Goal: Task Accomplishment & Management: Manage account settings

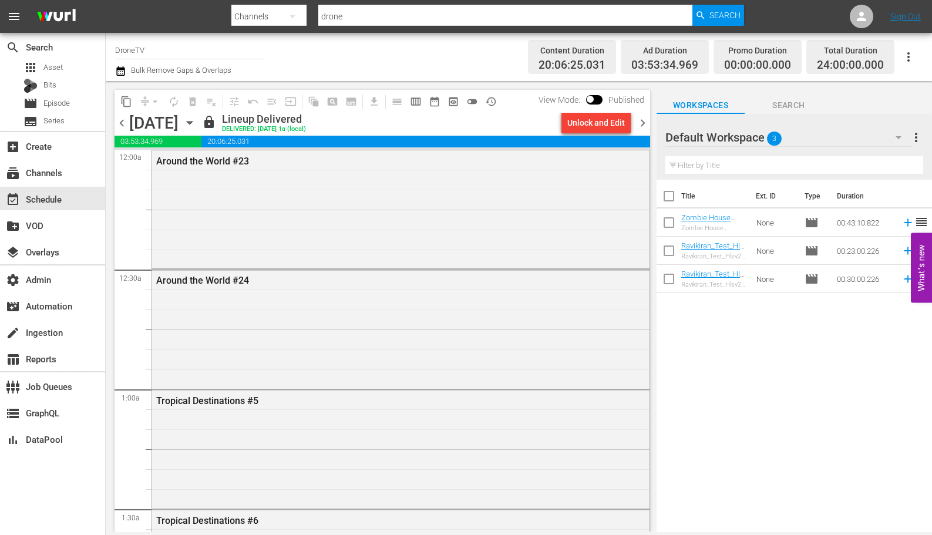
click at [164, 56] on input "DroneTV" at bounding box center [190, 50] width 150 height 28
type input "a"
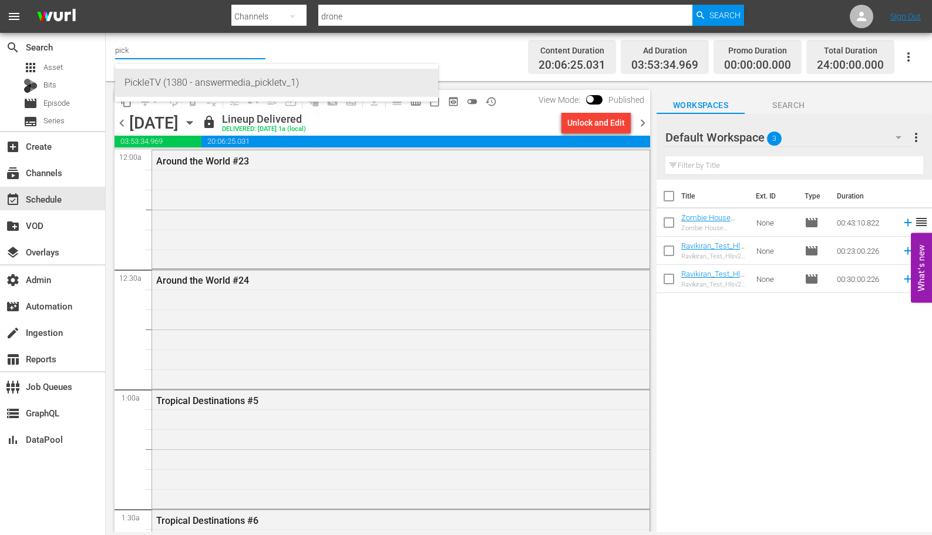
click at [210, 86] on div "PickleTV (1380 - answermedia_pickletv_1)" at bounding box center [276, 83] width 304 height 28
type input "PickleTV (1380 - answermedia_pickletv_1)"
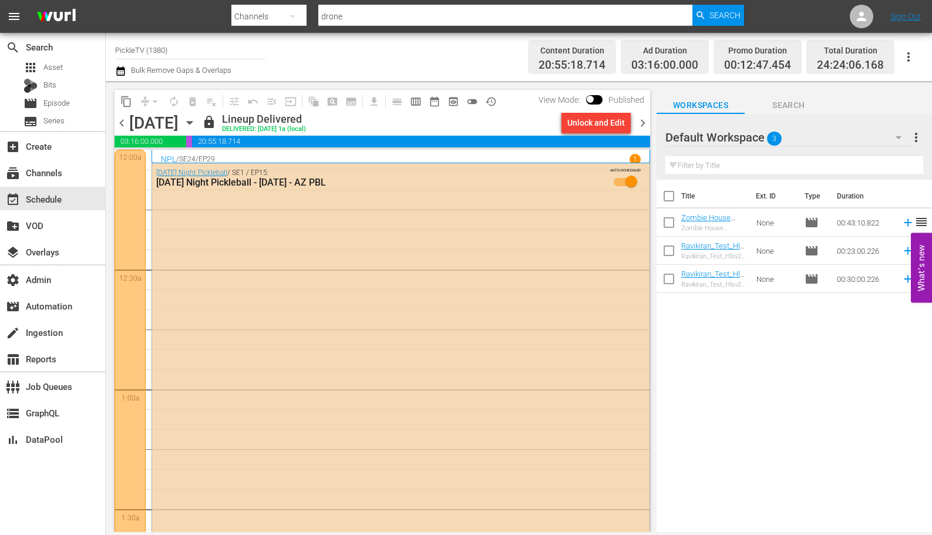
click at [196, 123] on icon "button" at bounding box center [189, 122] width 13 height 13
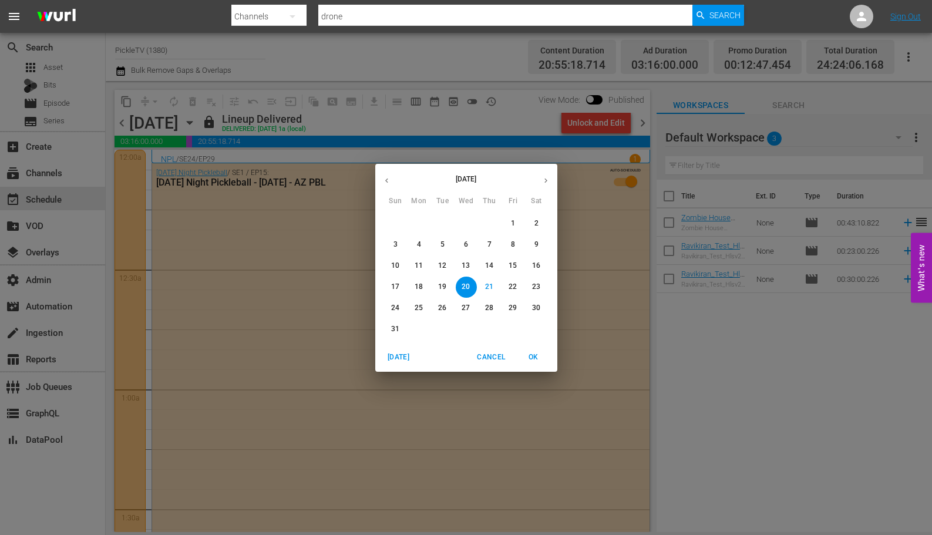
click at [517, 287] on span "22" at bounding box center [512, 287] width 21 height 10
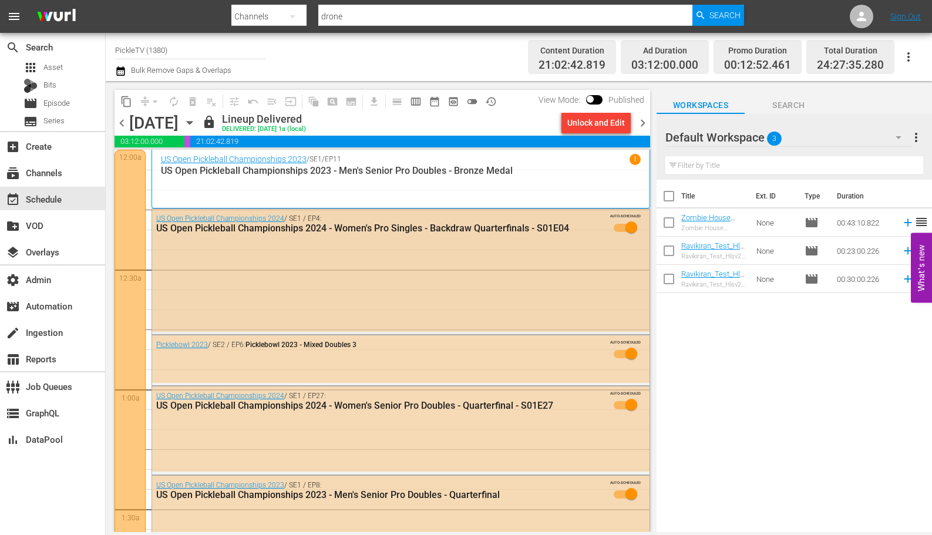
click at [467, 256] on div "US Open Pickleball Championships 2024 / SE1 / EP4: US Open Pickleball Champions…" at bounding box center [400, 270] width 497 height 123
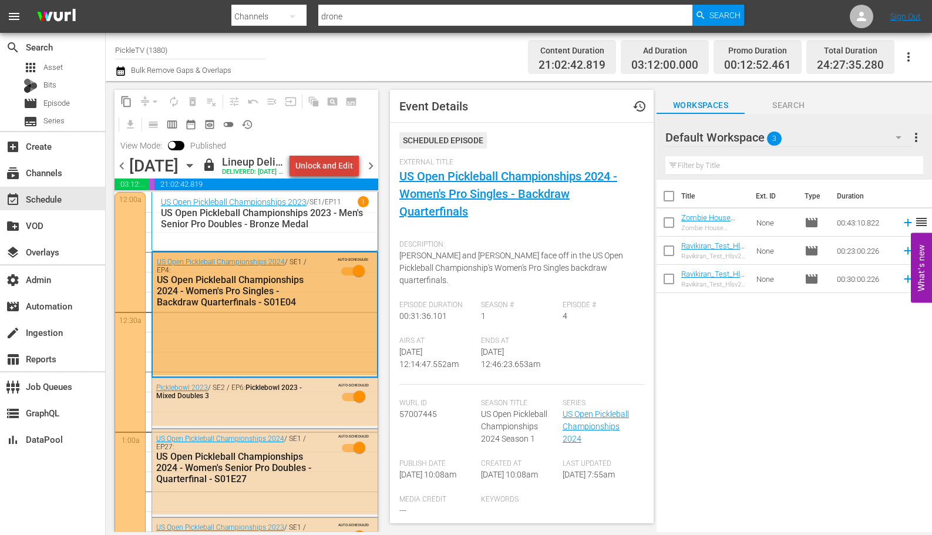
click at [336, 161] on div "Unlock and Edit" at bounding box center [324, 165] width 58 height 21
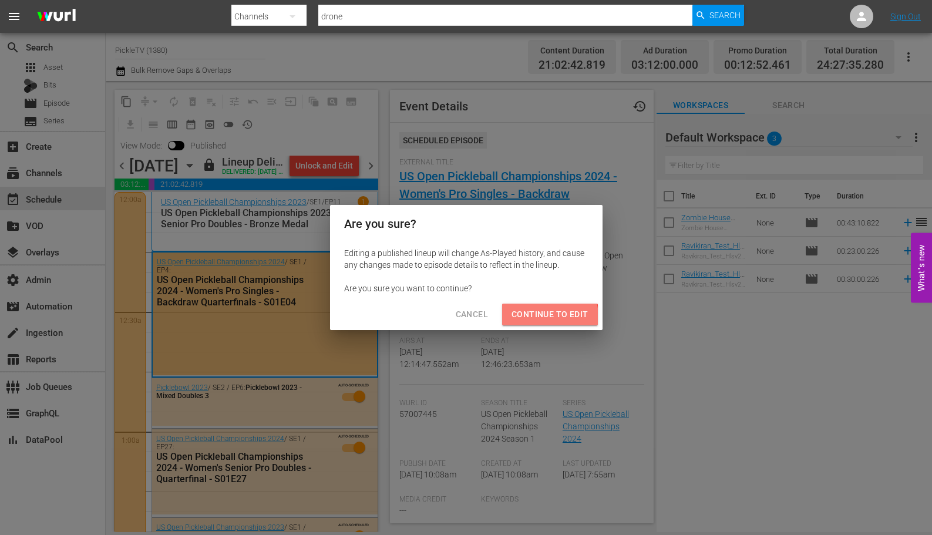
click at [545, 316] on span "Continue to Edit" at bounding box center [549, 314] width 76 height 15
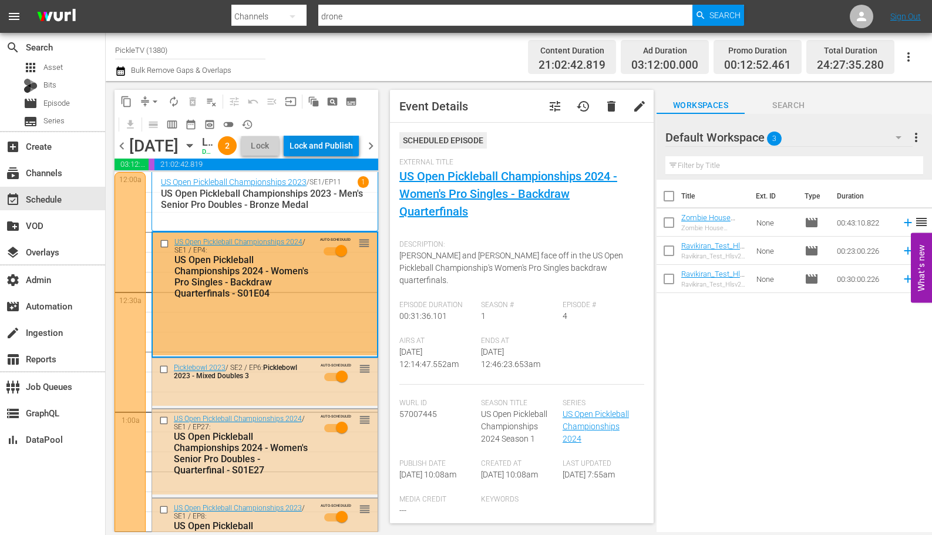
click at [335, 150] on div "Lock and Publish" at bounding box center [320, 145] width 63 height 21
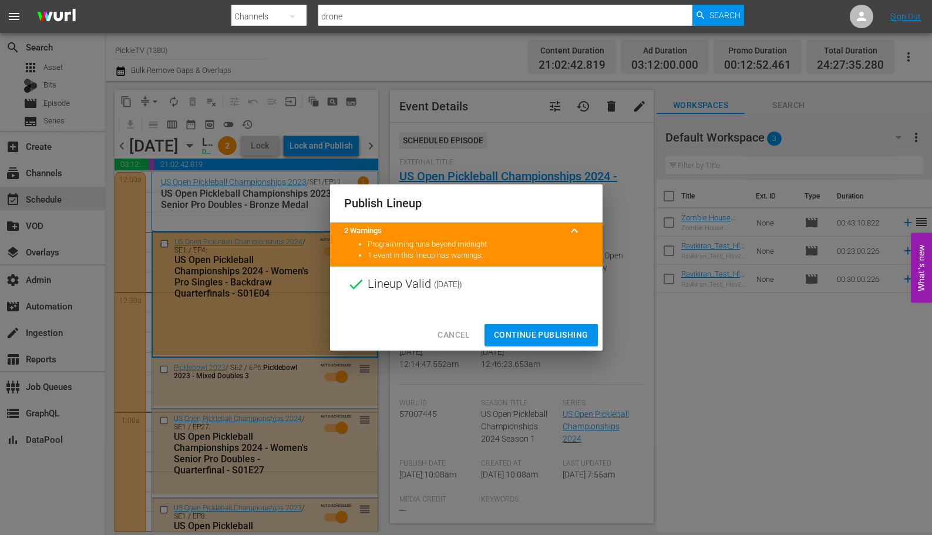
click at [550, 338] on span "Continue Publishing" at bounding box center [541, 335] width 95 height 15
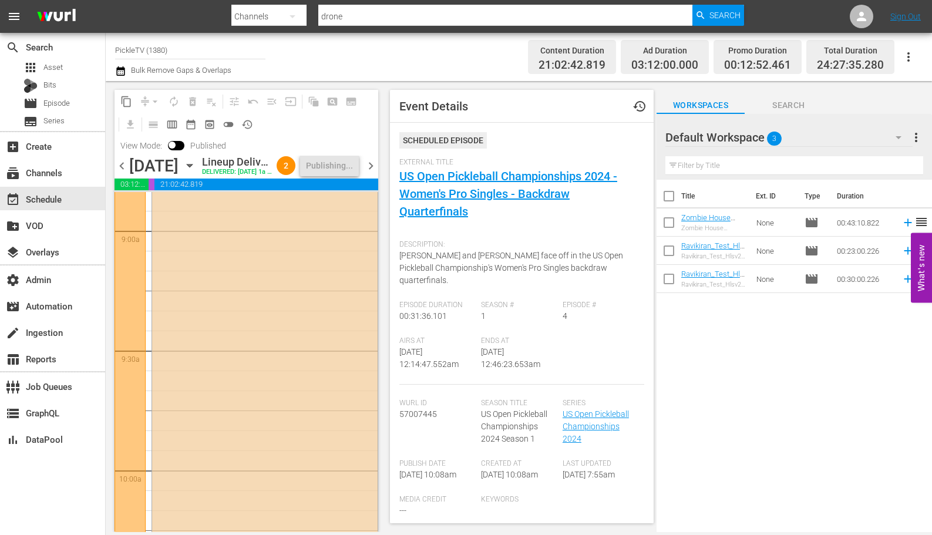
scroll to position [2022, 0]
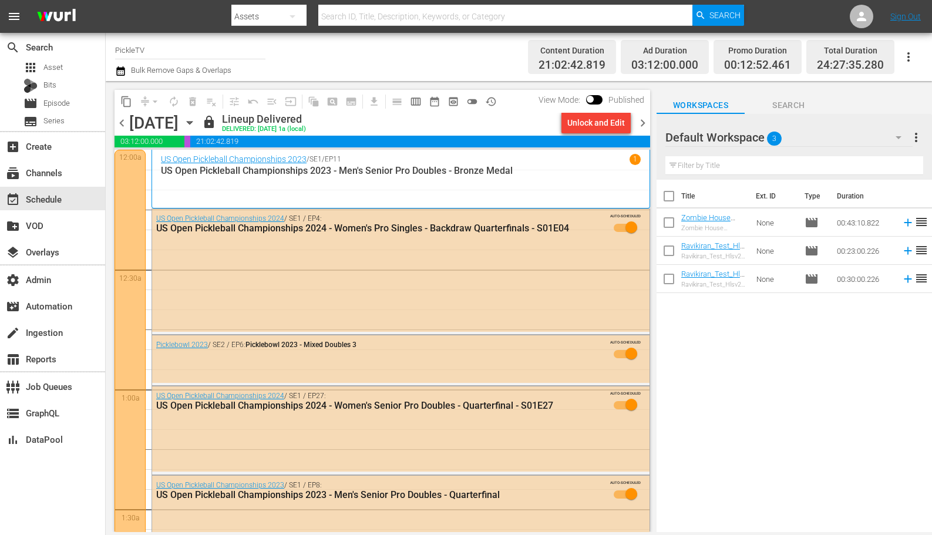
click at [293, 19] on icon "button" at bounding box center [292, 16] width 14 height 14
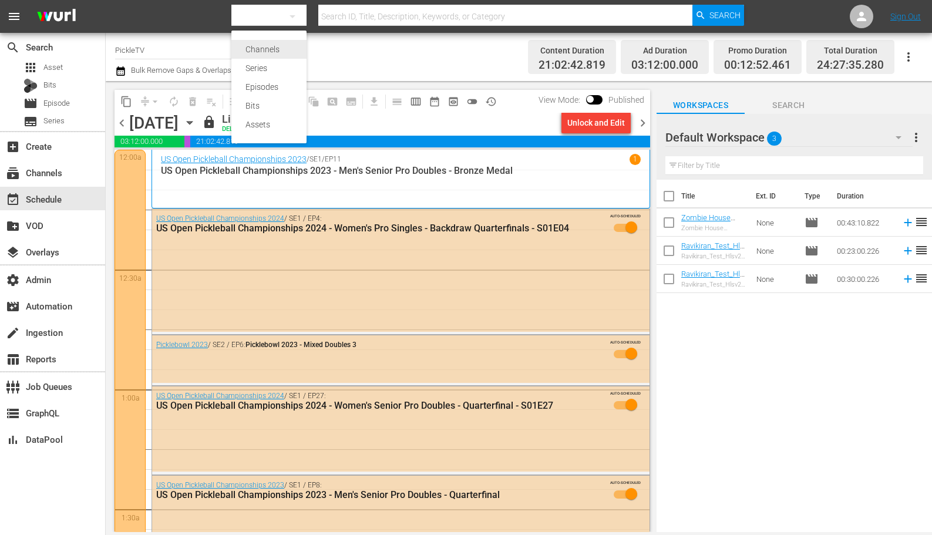
click at [282, 41] on div "Channels" at bounding box center [268, 49] width 47 height 19
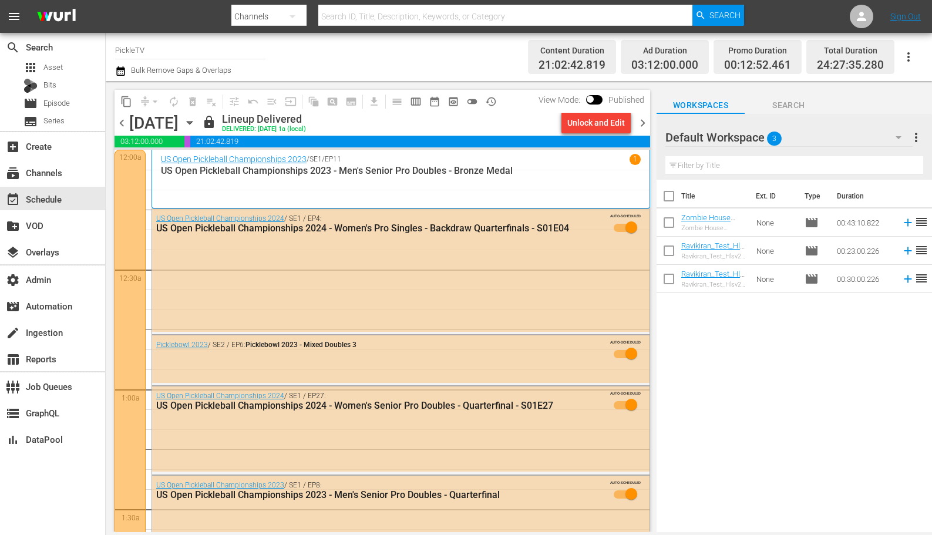
click at [346, 15] on input "text" at bounding box center [505, 16] width 374 height 28
type input "amc"
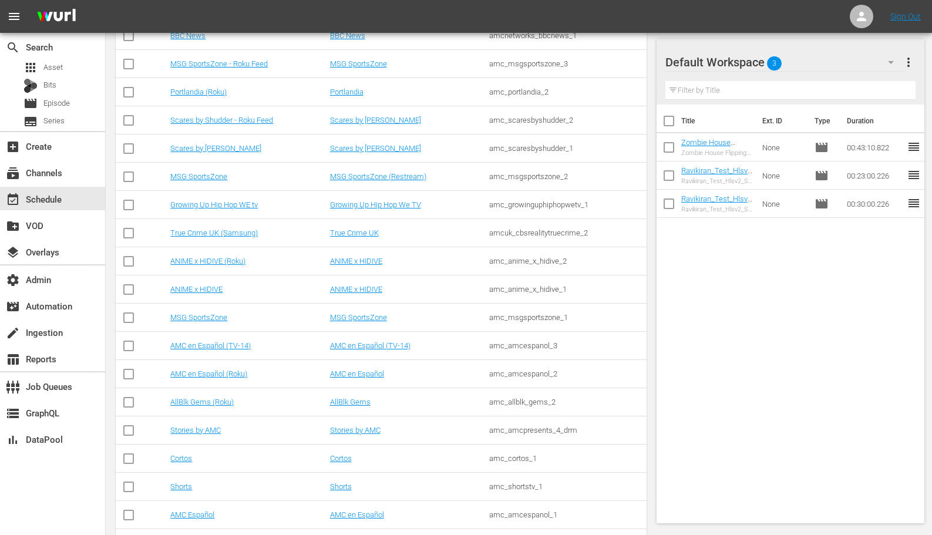
scroll to position [676, 0]
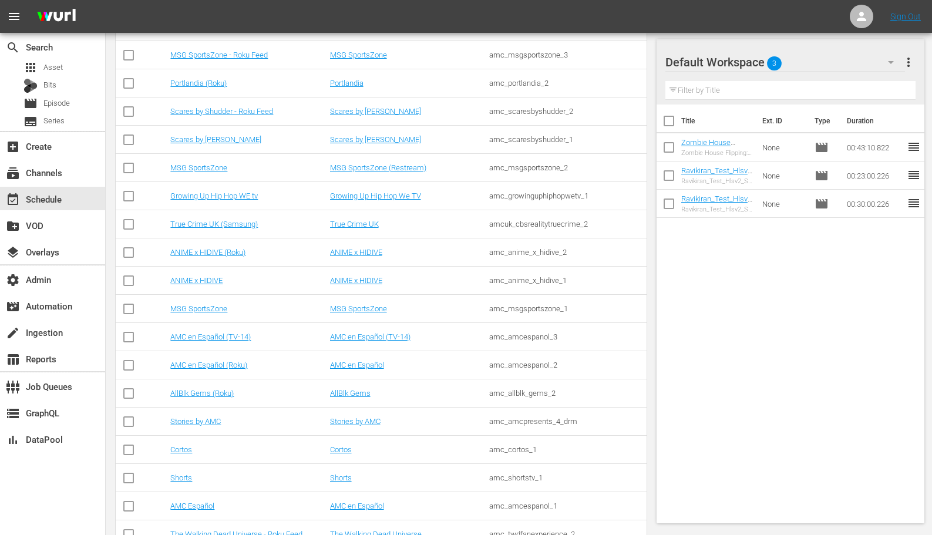
click at [276, 289] on td "ANIME x HIDIVE" at bounding box center [247, 280] width 159 height 28
click at [188, 505] on link "AMC Español" at bounding box center [192, 505] width 44 height 9
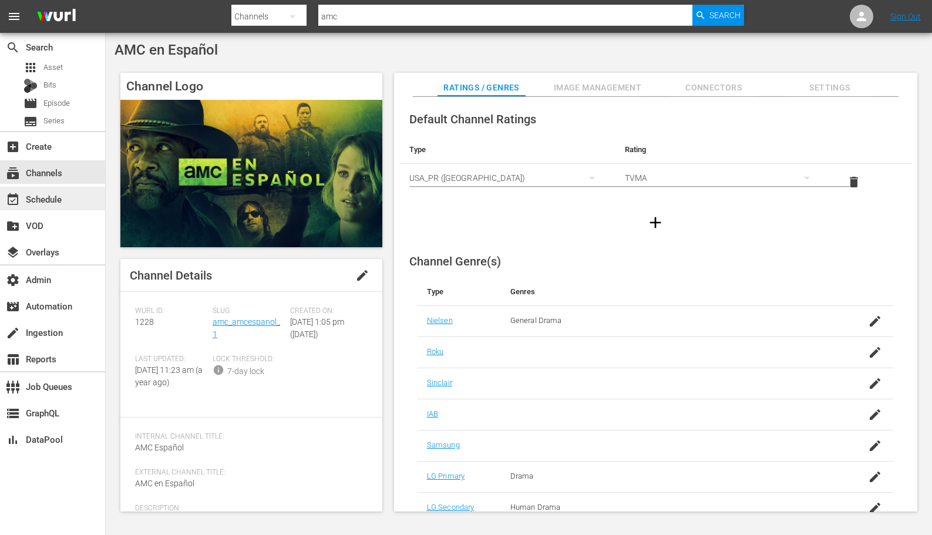
click at [74, 201] on div "event_available Schedule" at bounding box center [52, 198] width 105 height 23
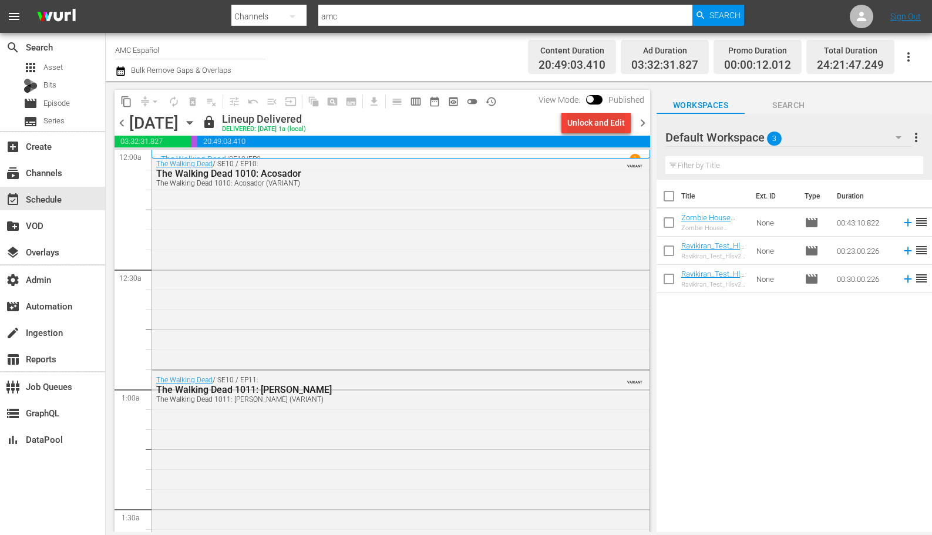
click at [596, 121] on div "Unlock and Edit" at bounding box center [596, 122] width 58 height 21
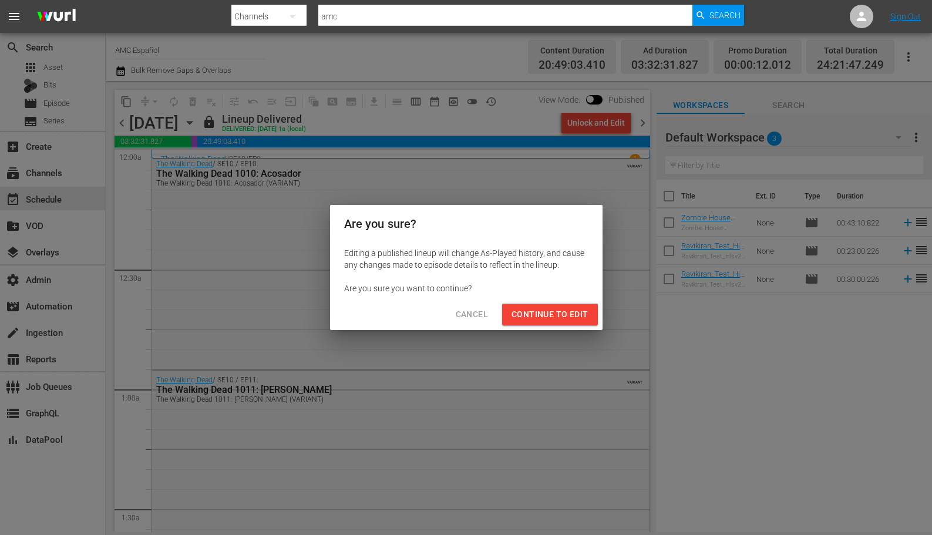
click at [547, 313] on span "Continue to Edit" at bounding box center [549, 314] width 76 height 15
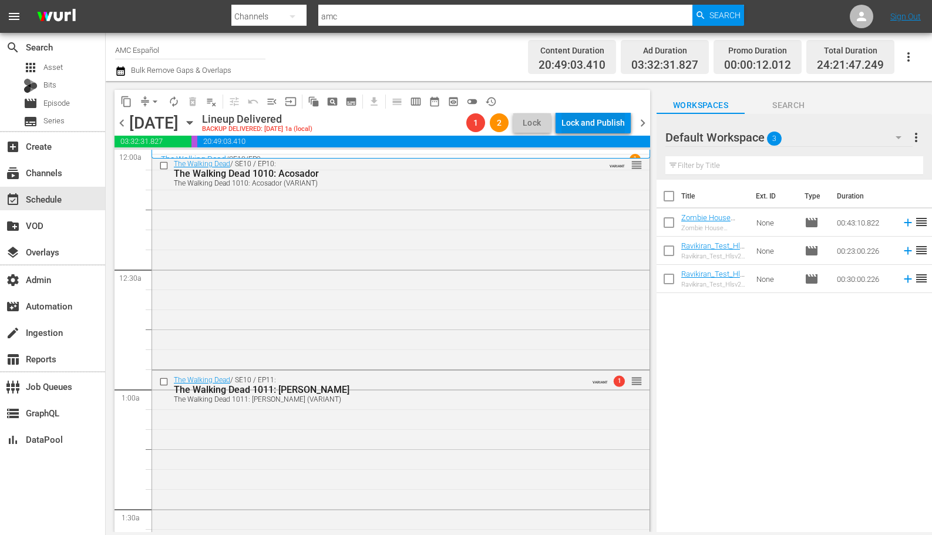
click at [583, 117] on div "Lock and Publish" at bounding box center [592, 122] width 63 height 21
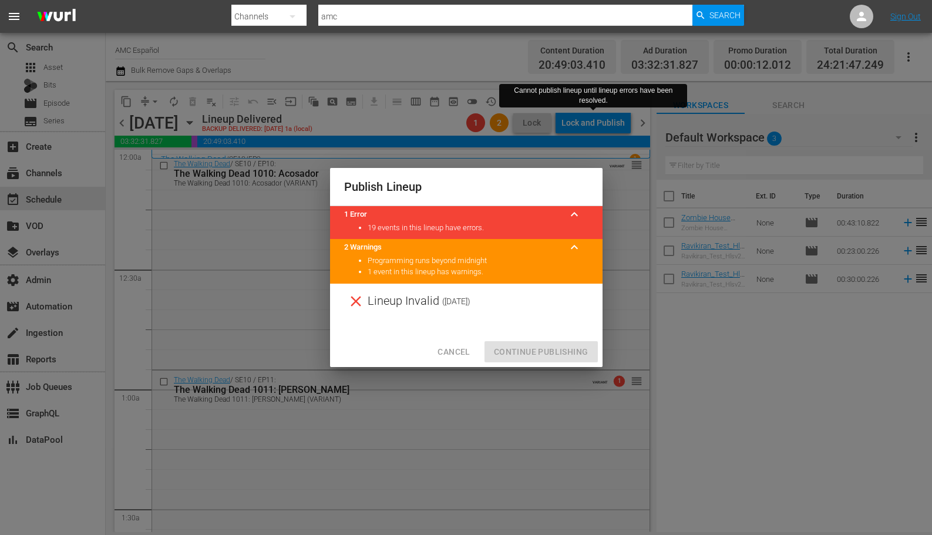
click at [589, 311] on div "Lineup Invalid ( 2025-08-22 )" at bounding box center [466, 301] width 272 height 35
click at [443, 349] on span "Cancel" at bounding box center [453, 352] width 32 height 15
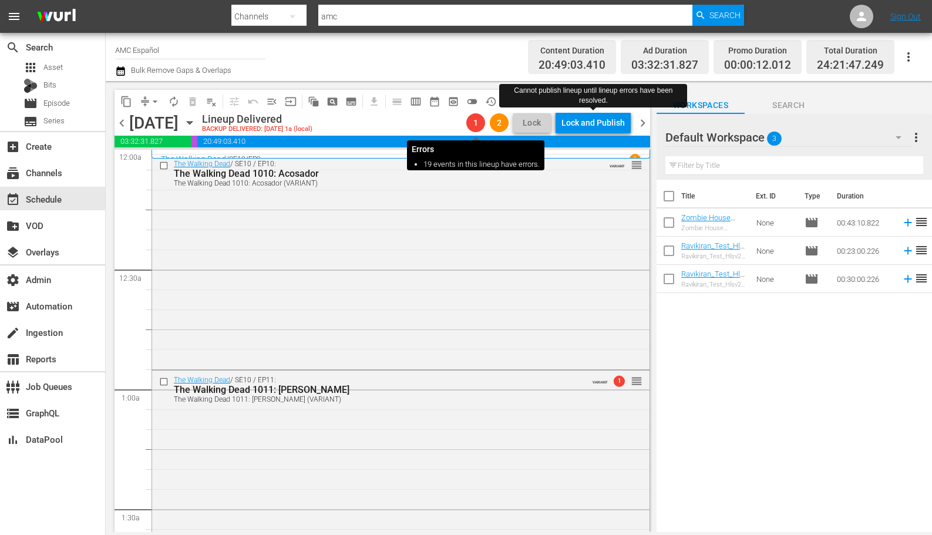
click at [478, 127] on span "1" at bounding box center [475, 122] width 19 height 9
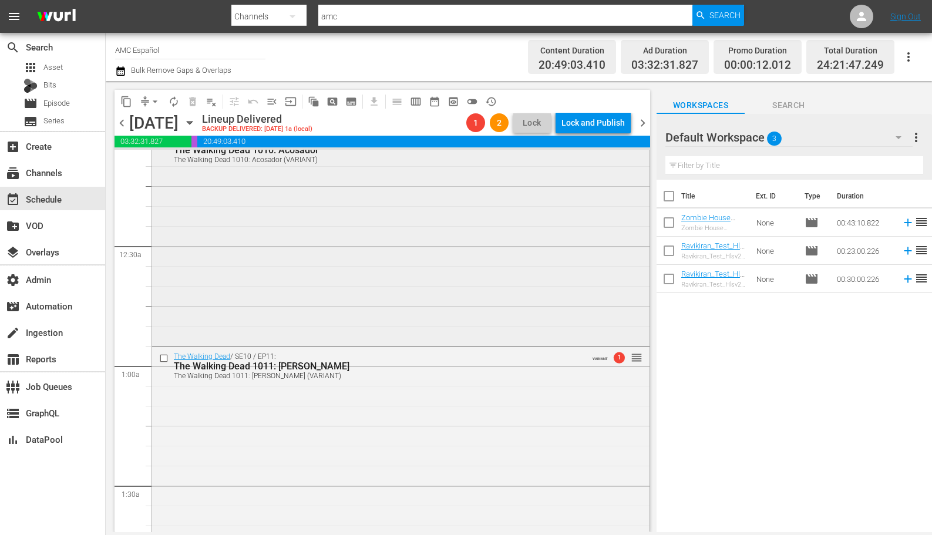
scroll to position [25, 0]
click at [619, 357] on span "1" at bounding box center [618, 355] width 11 height 11
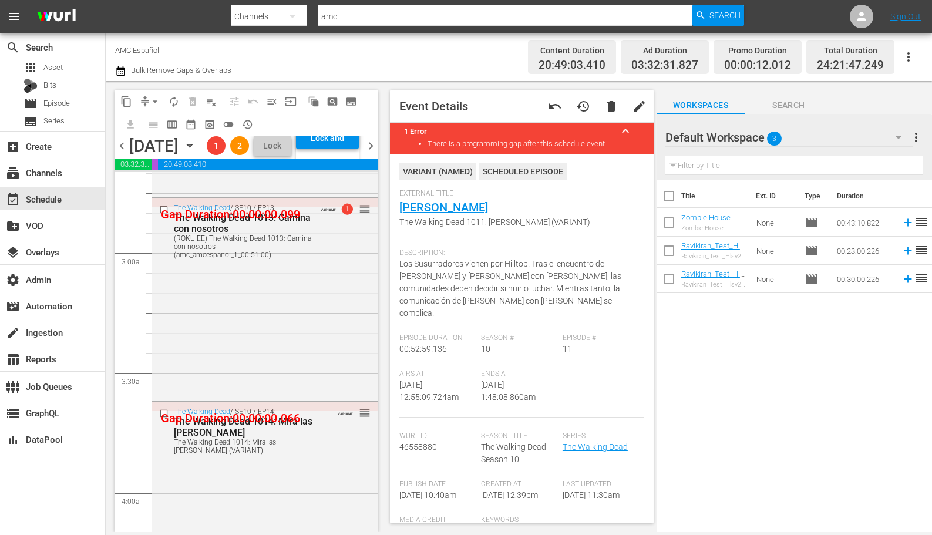
scroll to position [0, 0]
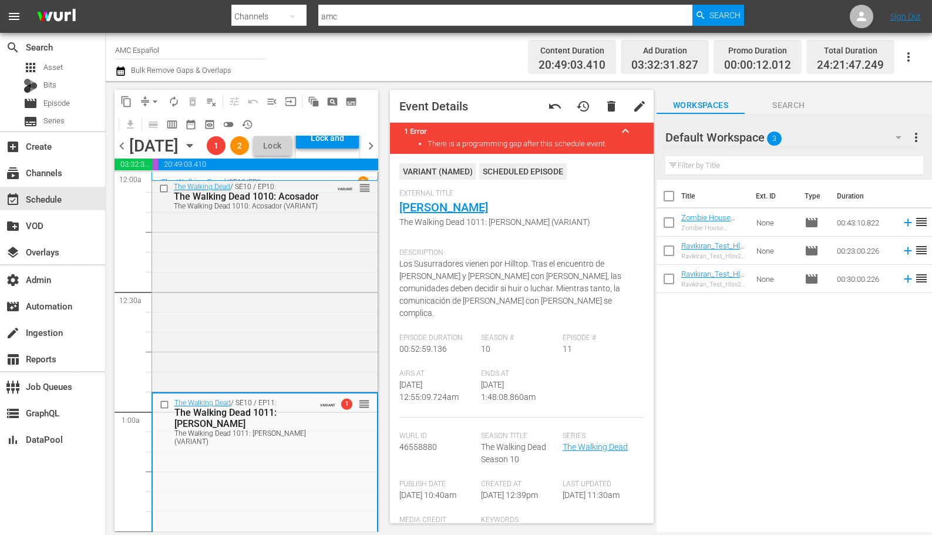
click at [369, 153] on span "chevron_right" at bounding box center [370, 146] width 15 height 15
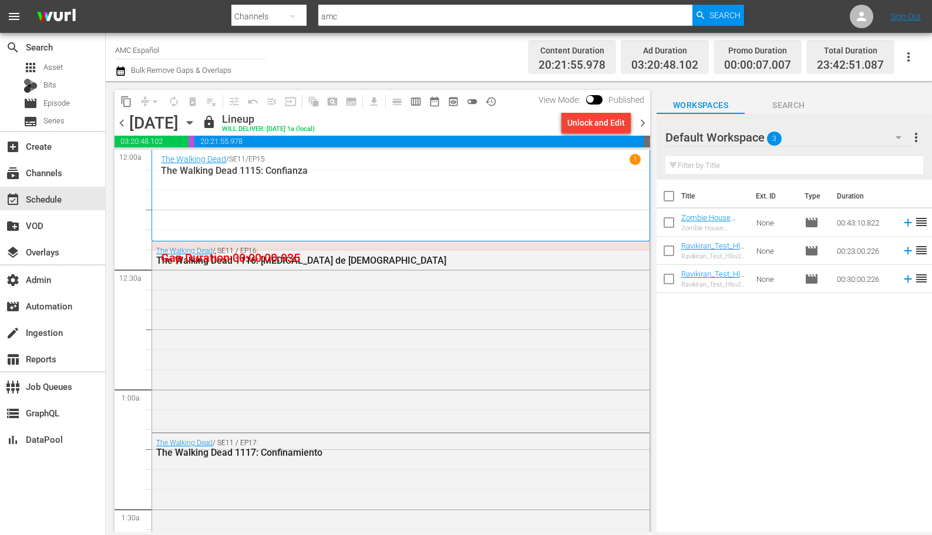
click at [124, 122] on span "chevron_left" at bounding box center [121, 123] width 15 height 15
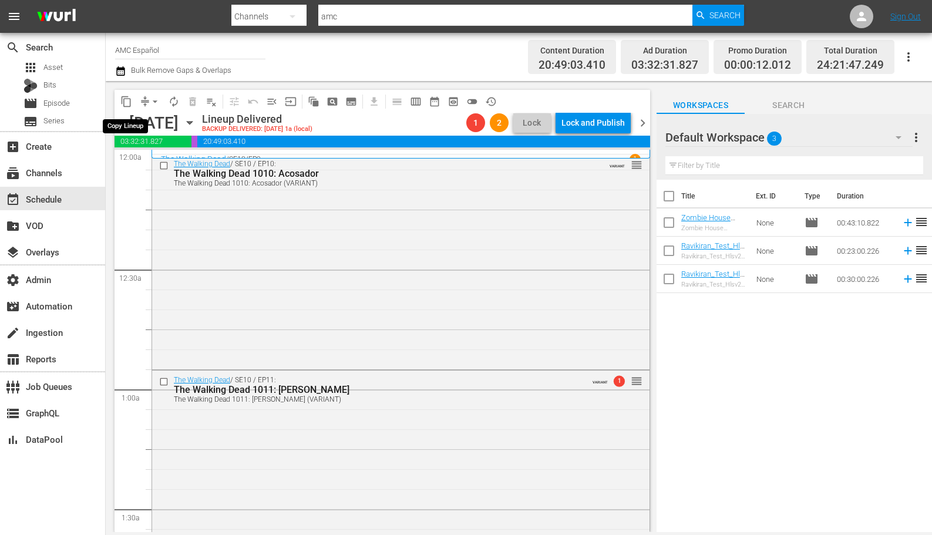
click at [126, 104] on span "content_copy" at bounding box center [126, 102] width 12 height 12
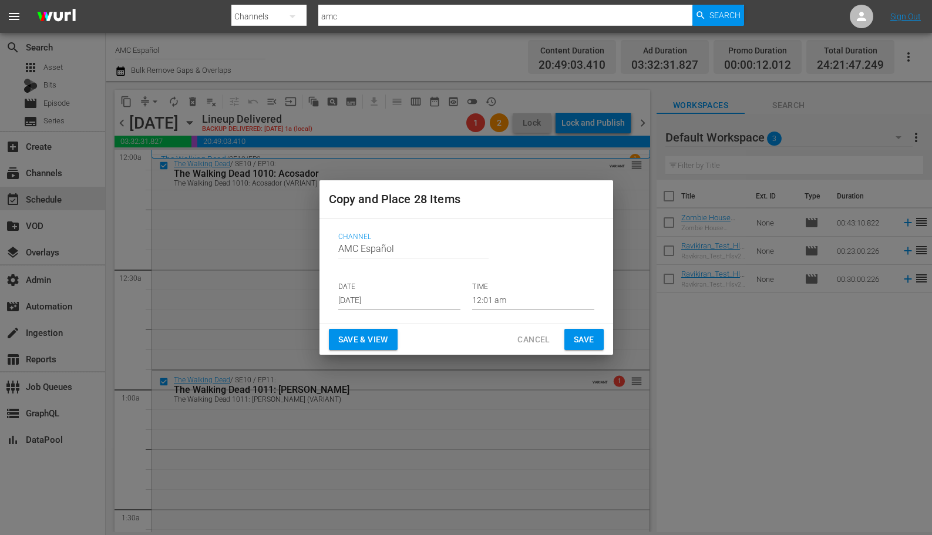
click at [533, 336] on span "Cancel" at bounding box center [533, 339] width 32 height 15
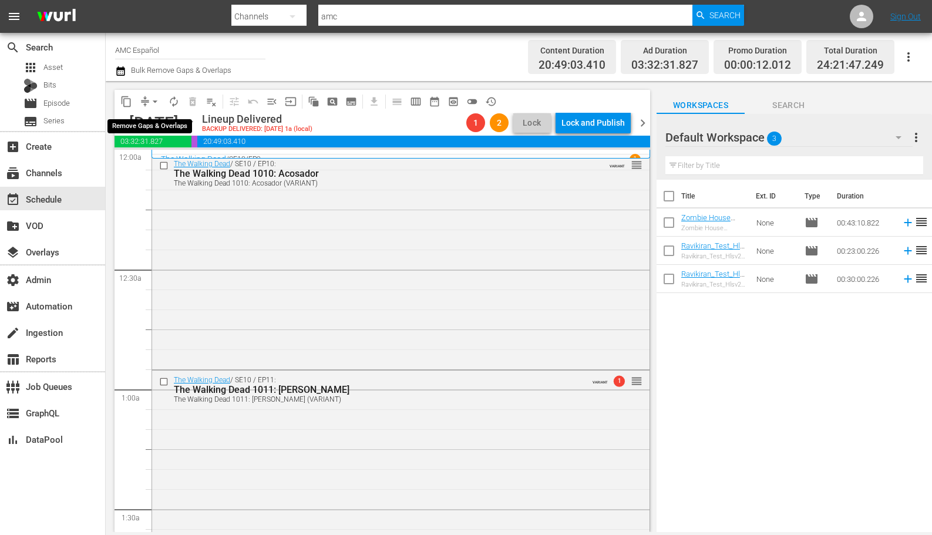
click at [144, 102] on span "compress" at bounding box center [145, 102] width 12 height 12
click at [156, 101] on span "arrow_drop_down" at bounding box center [155, 102] width 12 height 12
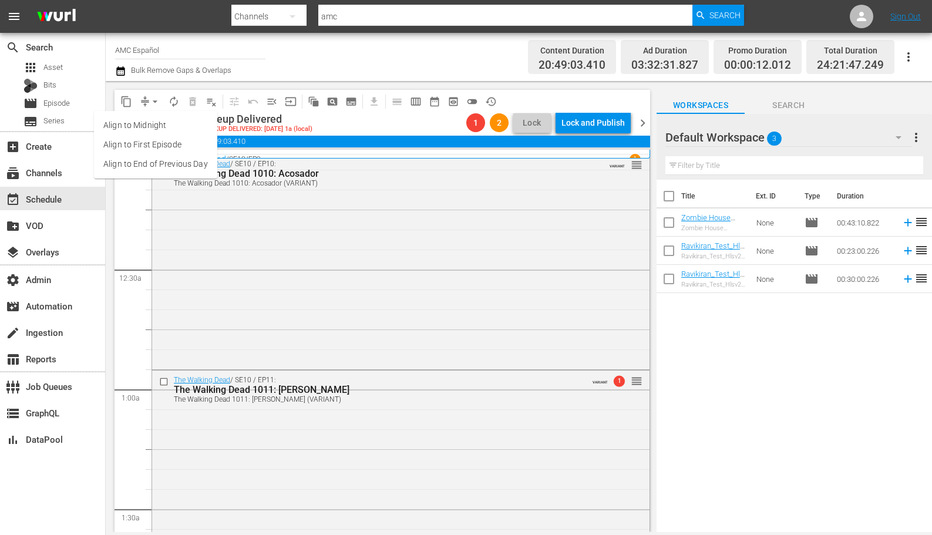
click at [170, 164] on li "Align to End of Previous Day" at bounding box center [155, 163] width 123 height 19
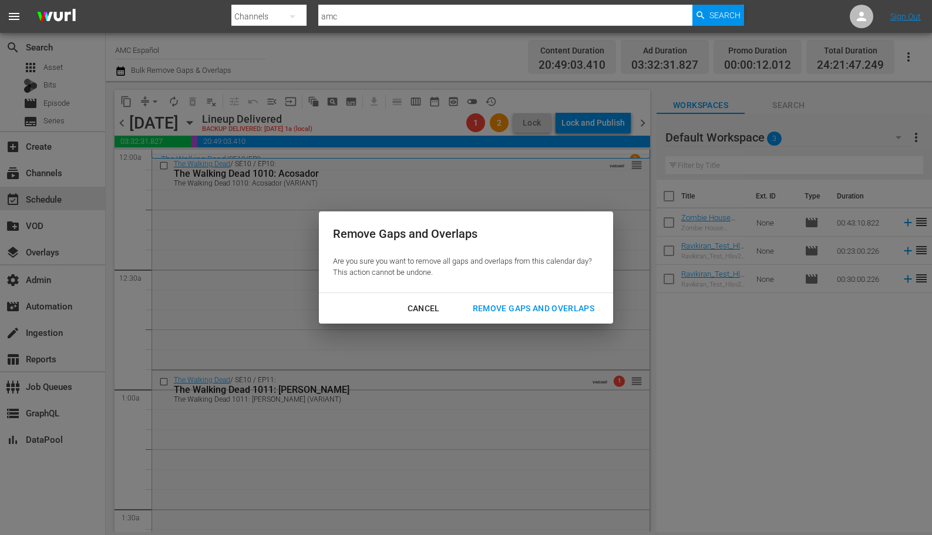
click at [507, 304] on div "Remove Gaps and Overlaps" at bounding box center [533, 308] width 140 height 15
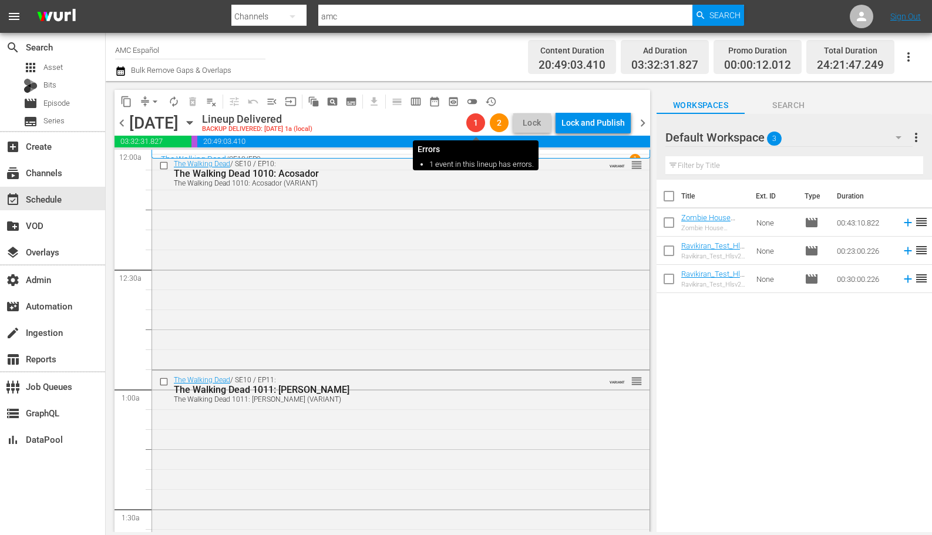
click at [473, 130] on div "1" at bounding box center [475, 122] width 19 height 19
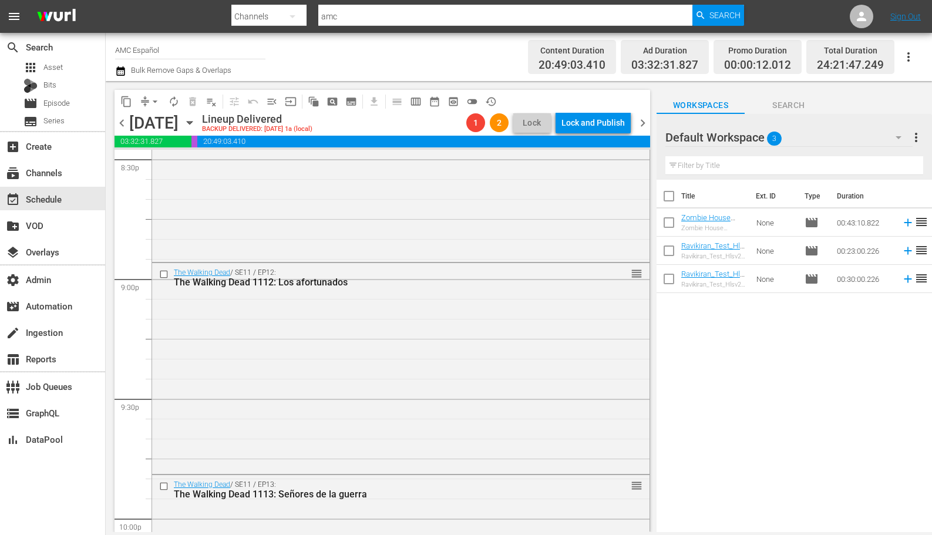
scroll to position [5457, 0]
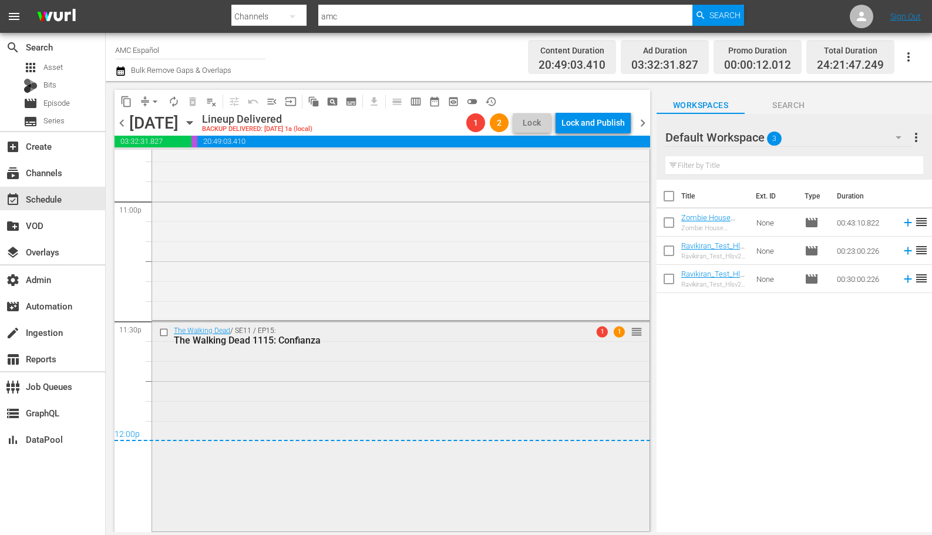
click at [603, 330] on span "1" at bounding box center [601, 331] width 11 height 11
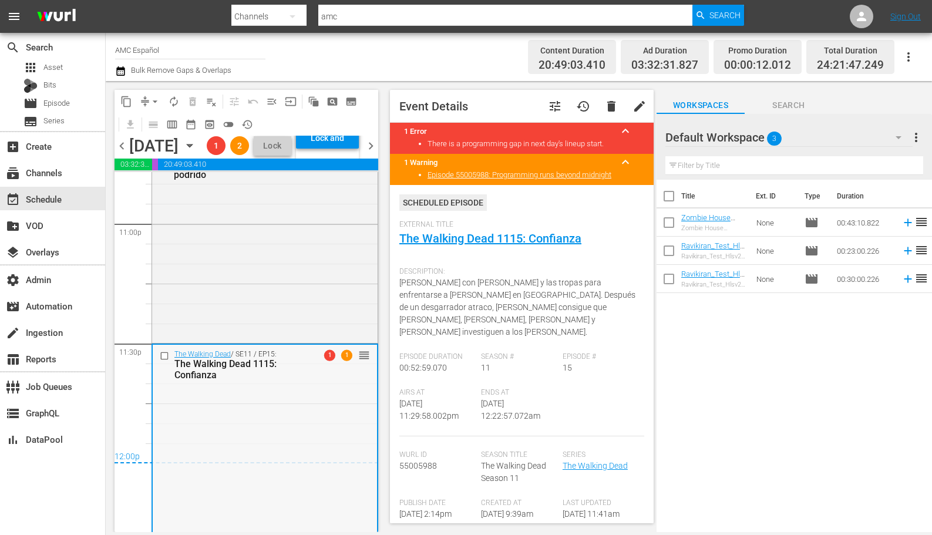
scroll to position [5517, 0]
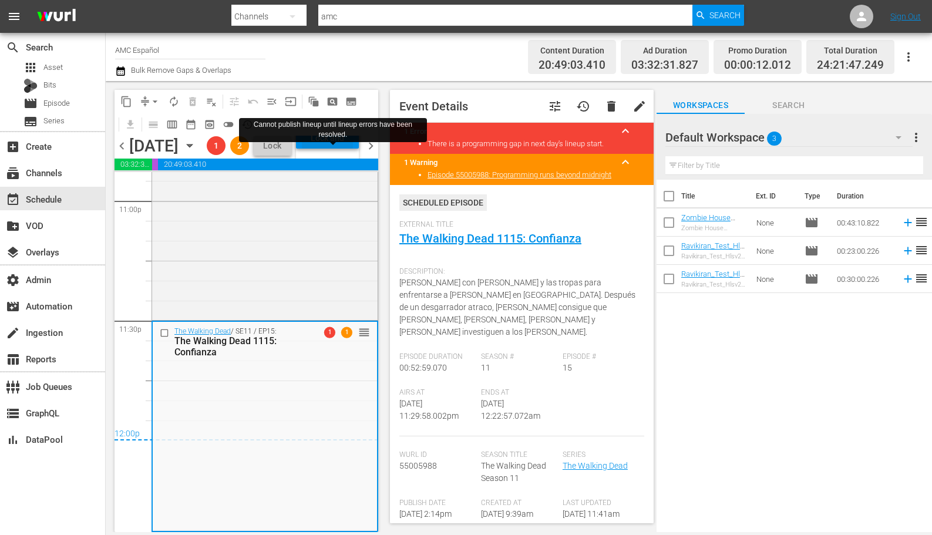
click at [336, 149] on div "Lock and Publish" at bounding box center [327, 137] width 51 height 21
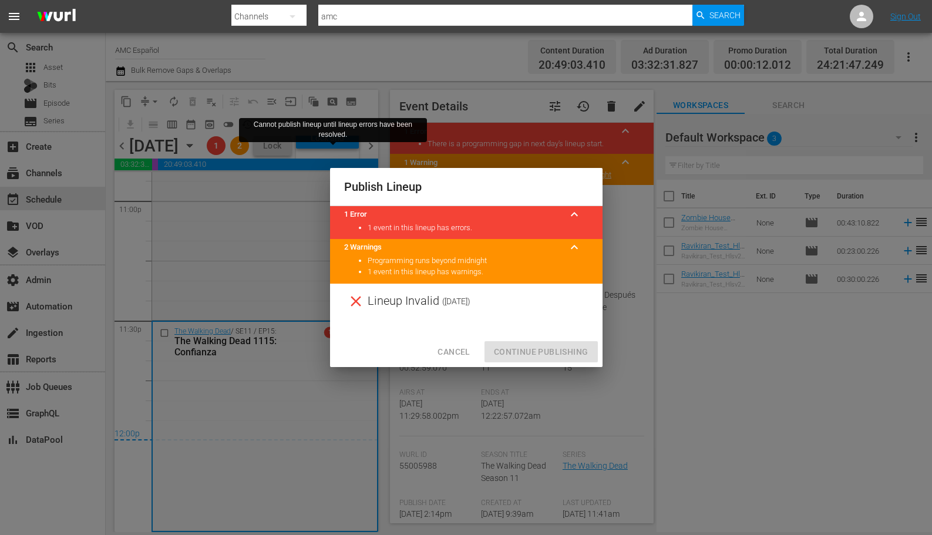
click at [452, 349] on span "Cancel" at bounding box center [453, 352] width 32 height 15
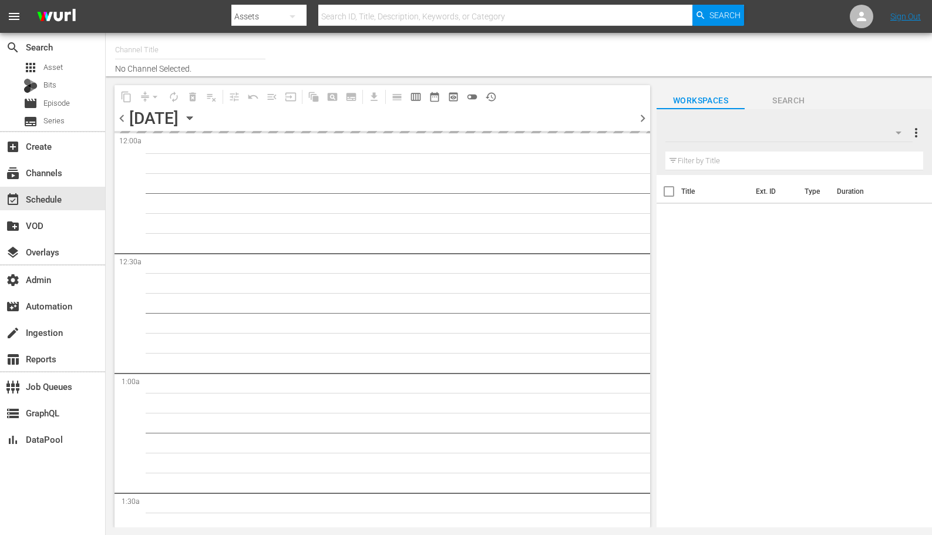
type input "AMC Español (1228)"
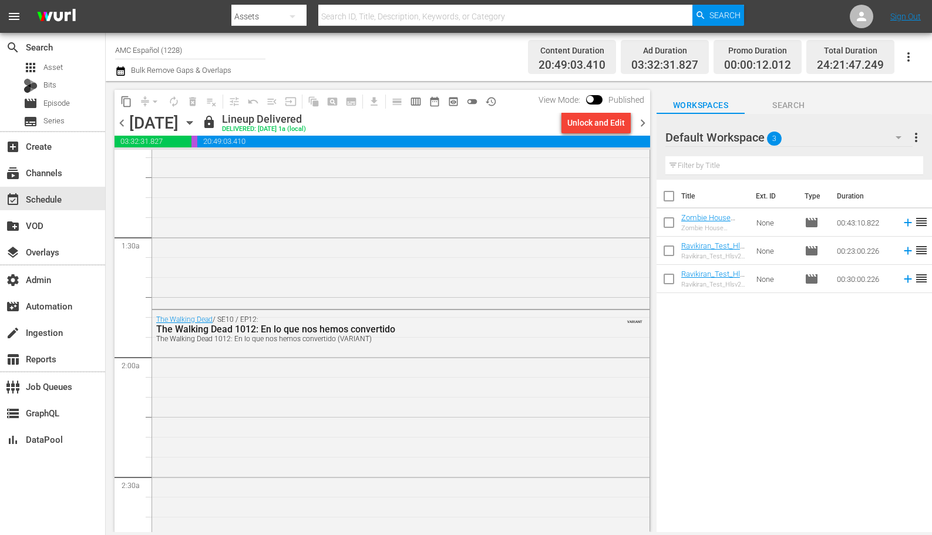
scroll to position [268, 0]
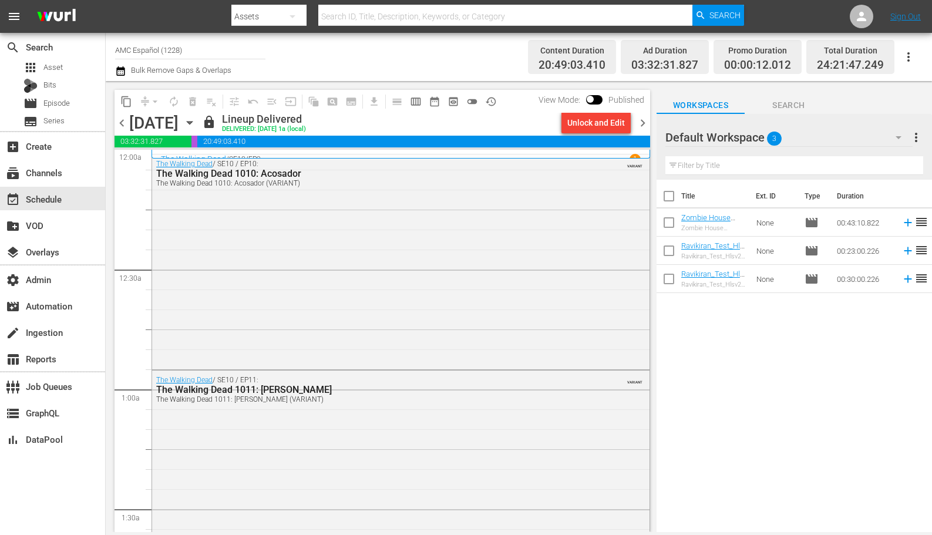
click at [233, 59] on hr at bounding box center [190, 59] width 150 height 1
click at [204, 49] on input "AMC Español (1228)" at bounding box center [190, 50] width 150 height 28
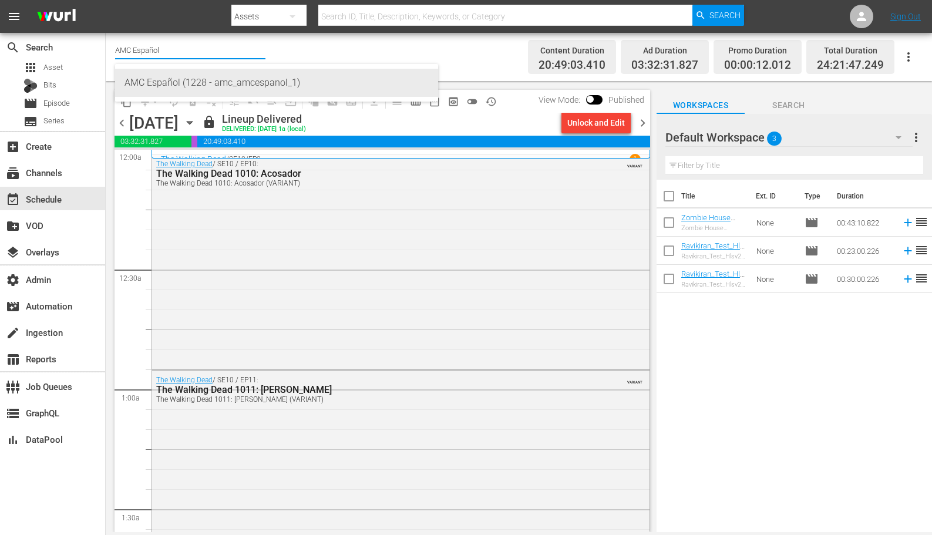
click at [245, 75] on div "AMC Español (1228 - amc_amcespanol_1)" at bounding box center [276, 83] width 304 height 28
type input "AMC Español (1228 - amc_amcespanol_1)"
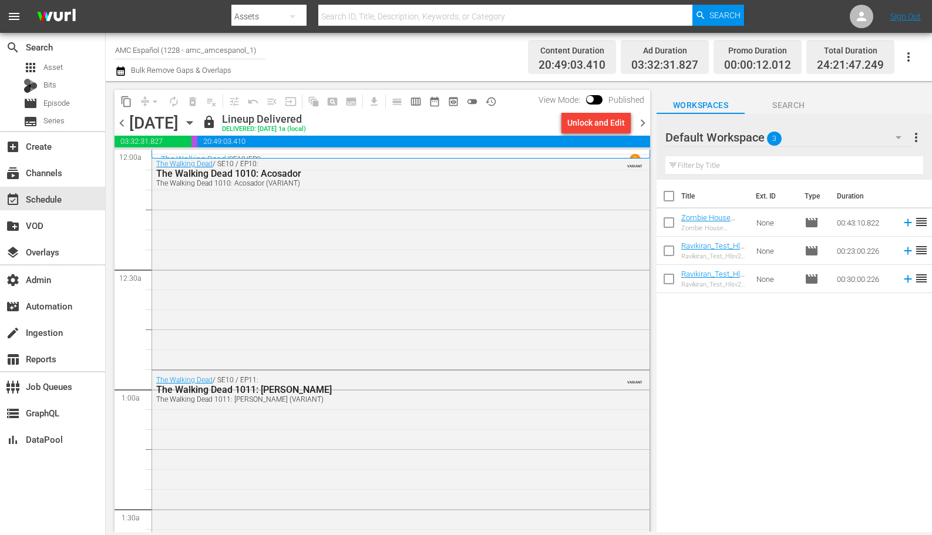
click at [215, 52] on input "AMC Español (1228 - amc_amcespanol_1)" at bounding box center [190, 50] width 150 height 28
click at [231, 53] on input "AMC Español (1228 - amc_amcespanol_1)" at bounding box center [190, 50] width 150 height 28
